Goal: Task Accomplishment & Management: Complete application form

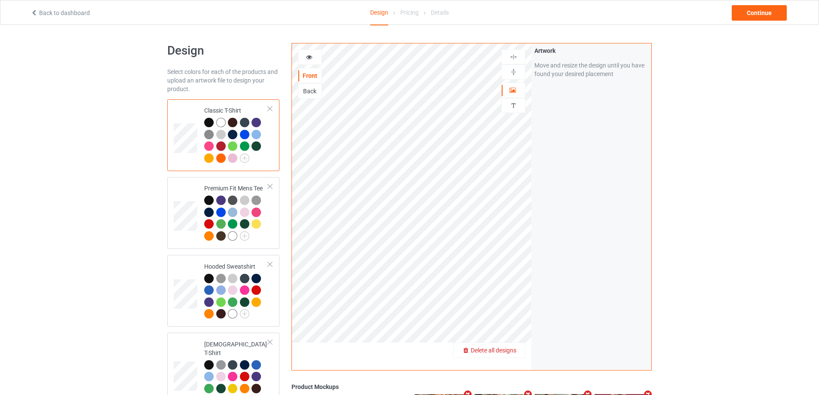
click at [516, 351] on span "Delete all designs" at bounding box center [494, 350] width 46 height 7
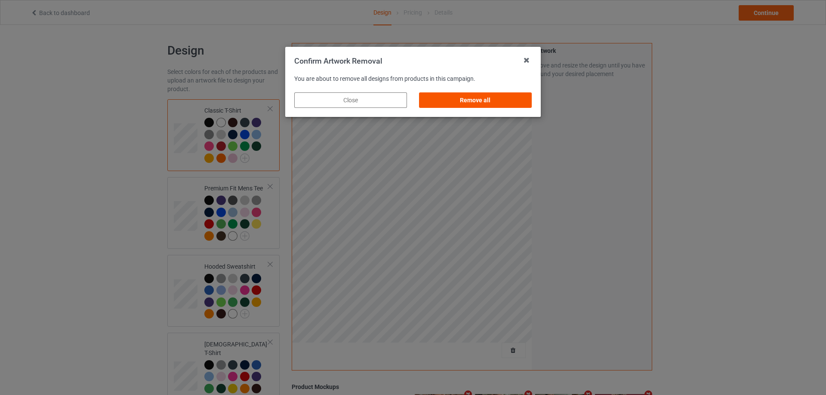
click at [496, 95] on div "Remove all" at bounding box center [475, 99] width 113 height 15
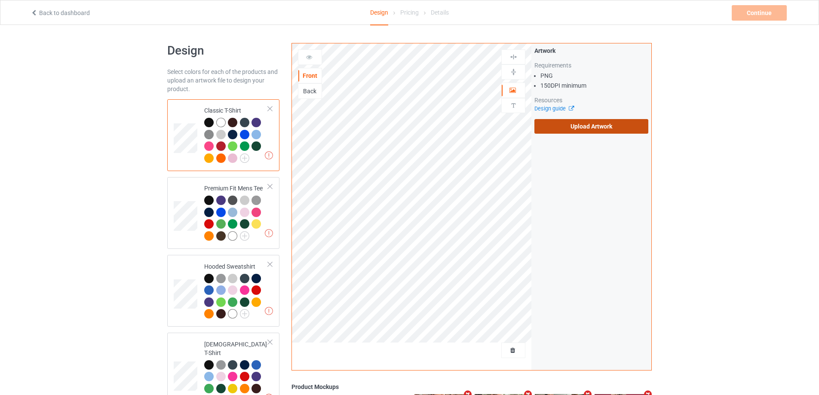
click at [573, 126] on label "Upload Artwork" at bounding box center [592, 126] width 114 height 15
click at [0, 0] on input "Upload Artwork" at bounding box center [0, 0] width 0 height 0
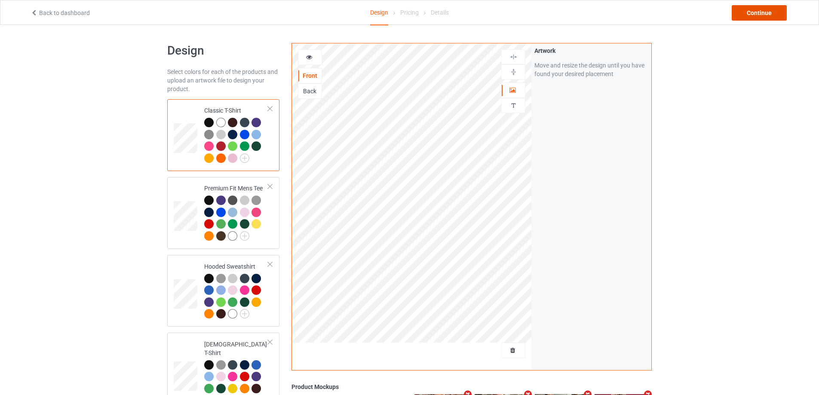
click at [776, 11] on div "Continue" at bounding box center [759, 12] width 55 height 15
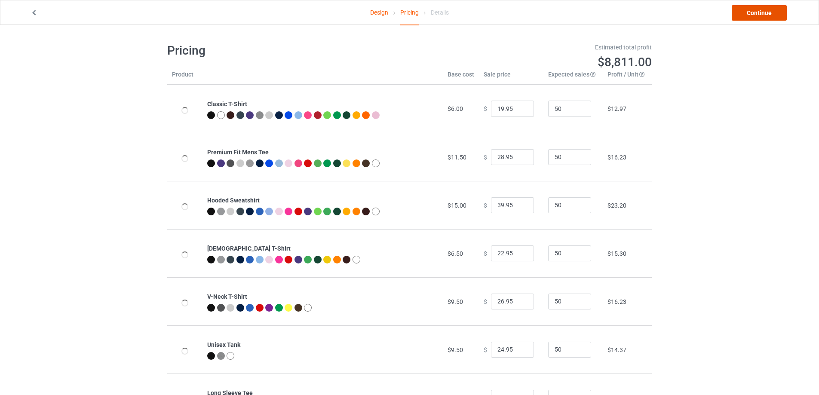
click at [773, 11] on link "Continue" at bounding box center [759, 12] width 55 height 15
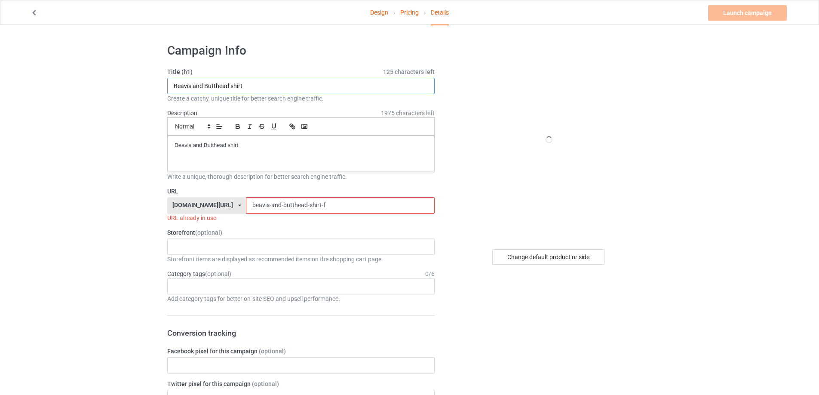
drag, startPoint x: 105, startPoint y: 80, endPoint x: 154, endPoint y: 112, distance: 58.3
paste input "Columbus Event S"
type input "Columbus Event Shirt"
drag, startPoint x: 254, startPoint y: 153, endPoint x: 80, endPoint y: 128, distance: 176.0
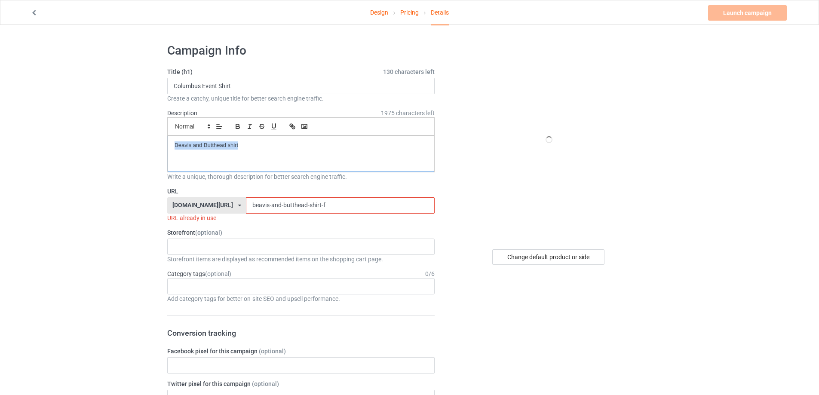
drag, startPoint x: 297, startPoint y: 203, endPoint x: 162, endPoint y: 196, distance: 135.3
paste input "Columbus Event Shirt"
click at [258, 206] on input "Columbus Event Shirt" at bounding box center [340, 205] width 188 height 16
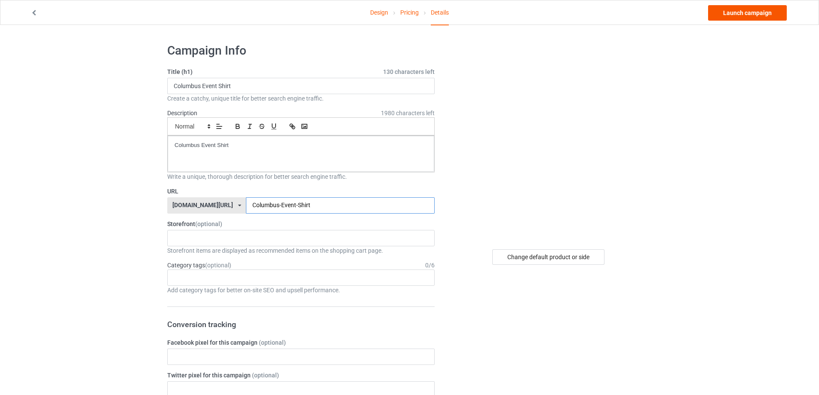
type input "Columbus-Event-Shirt"
click at [782, 8] on link "Launch campaign" at bounding box center [747, 12] width 79 height 15
